Goal: Navigation & Orientation: Find specific page/section

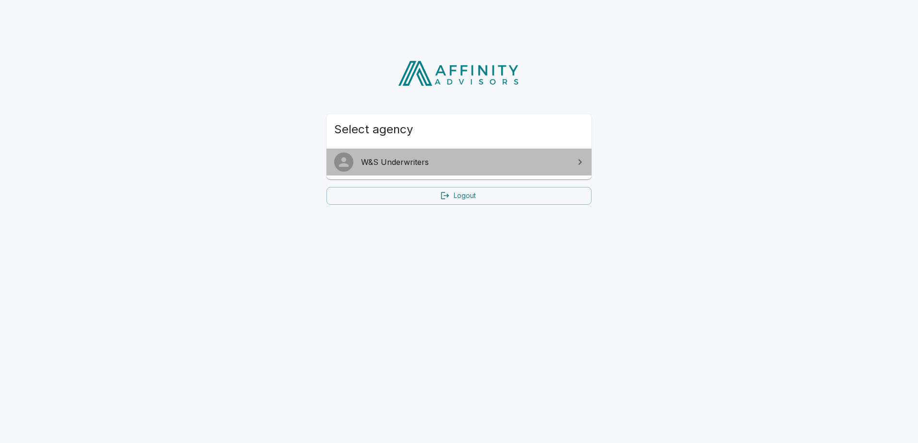
click at [524, 155] on link "W&S Underwriters" at bounding box center [458, 162] width 265 height 27
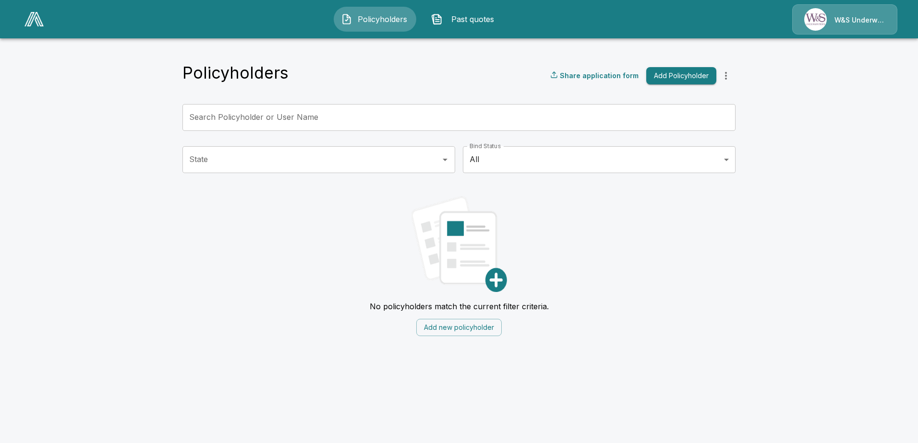
click at [30, 18] on img at bounding box center [33, 19] width 19 height 14
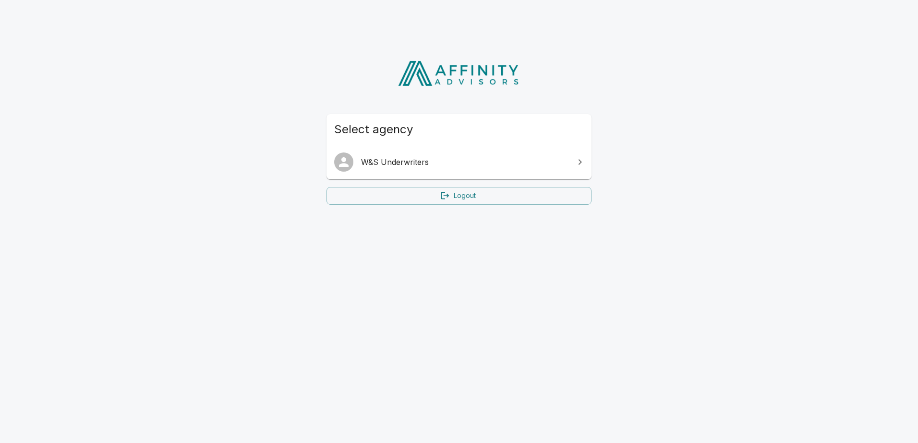
click at [462, 159] on span "W&S Underwriters" at bounding box center [464, 162] width 207 height 12
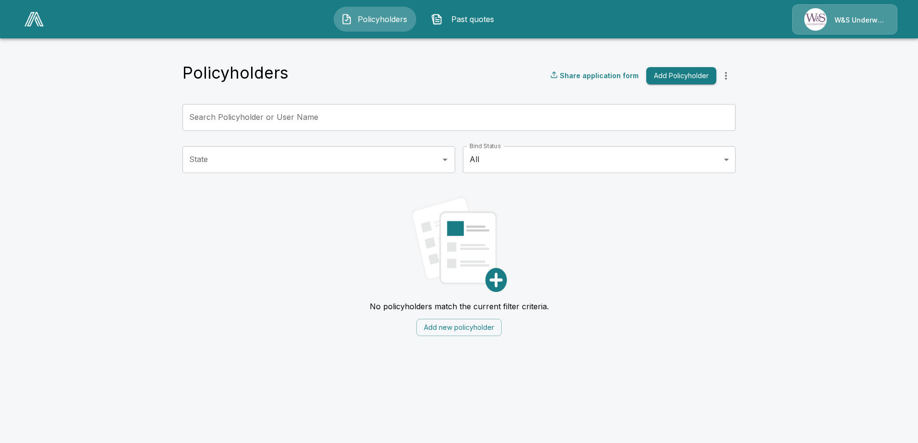
click at [846, 23] on div "W&S Underwriters" at bounding box center [844, 19] width 105 height 30
click at [41, 23] on img at bounding box center [33, 19] width 19 height 14
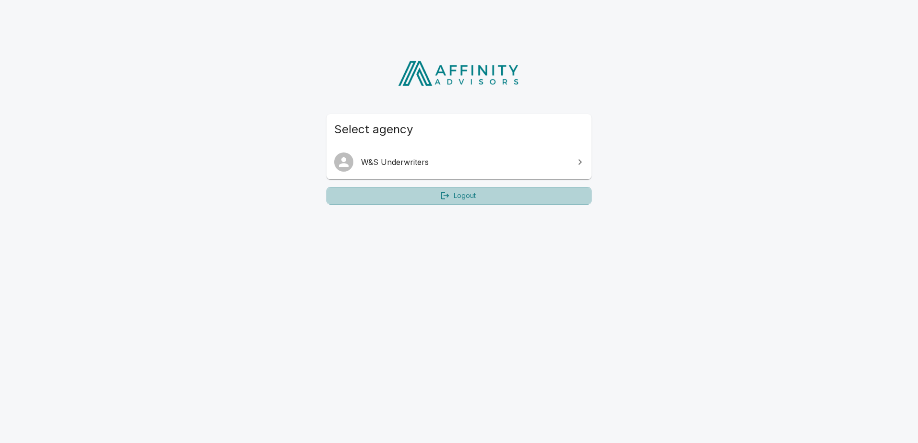
click at [456, 194] on link "Logout" at bounding box center [458, 196] width 265 height 18
